Goal: Information Seeking & Learning: Learn about a topic

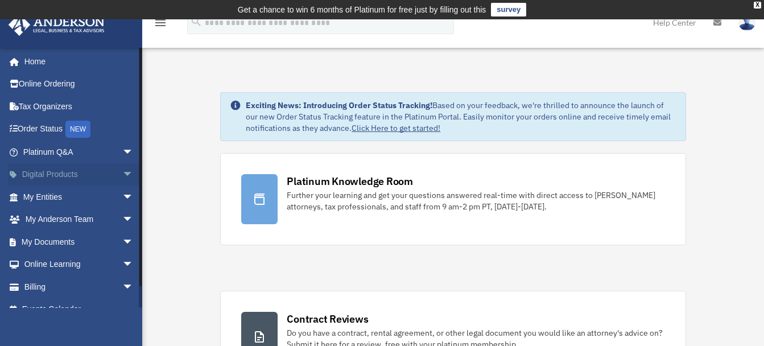
click at [122, 171] on span "arrow_drop_down" at bounding box center [133, 174] width 23 height 23
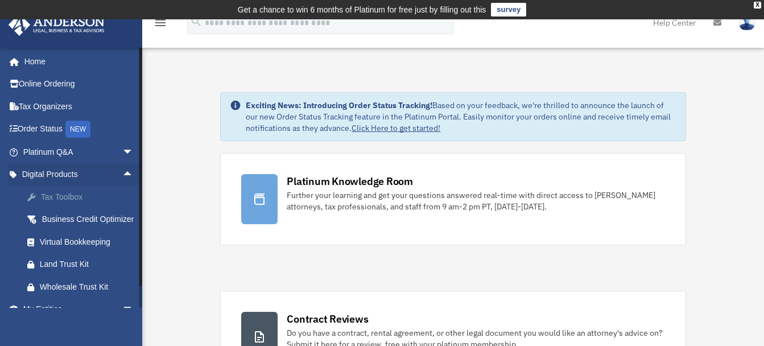
click at [63, 194] on div "Tax Toolbox" at bounding box center [88, 197] width 97 height 14
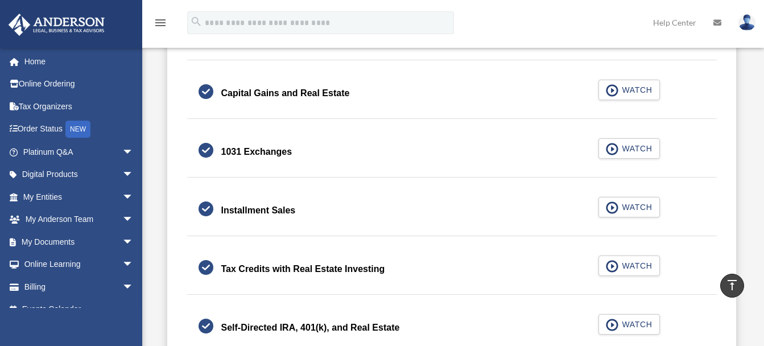
scroll to position [1307, 0]
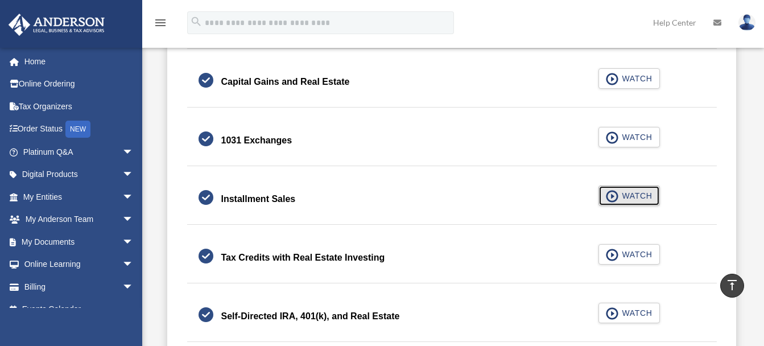
click at [612, 195] on span "button" at bounding box center [612, 196] width 13 height 13
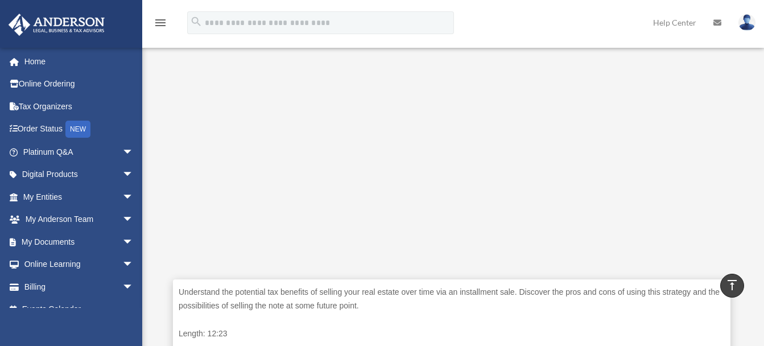
scroll to position [380, 0]
